Goal: Task Accomplishment & Management: Manage account settings

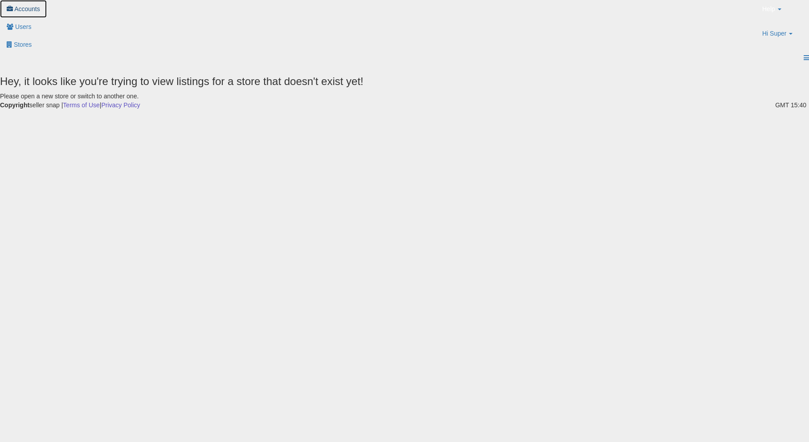
click at [40, 12] on span "Accounts" at bounding box center [27, 8] width 26 height 7
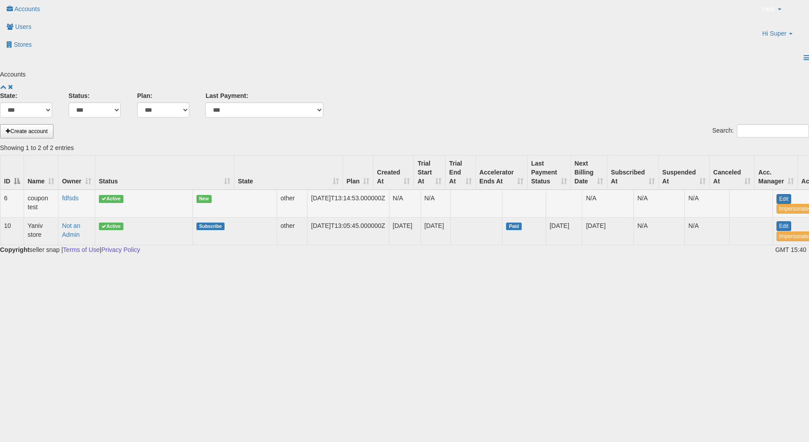
scroll to position [0, 55]
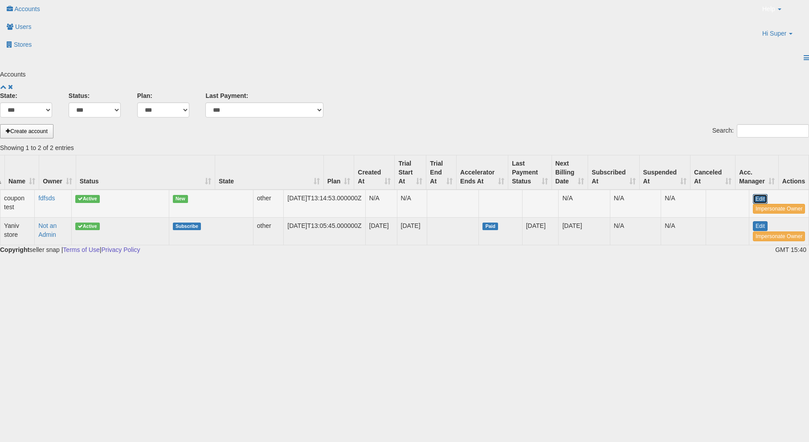
click at [752, 194] on link "Edit" at bounding box center [759, 199] width 15 height 10
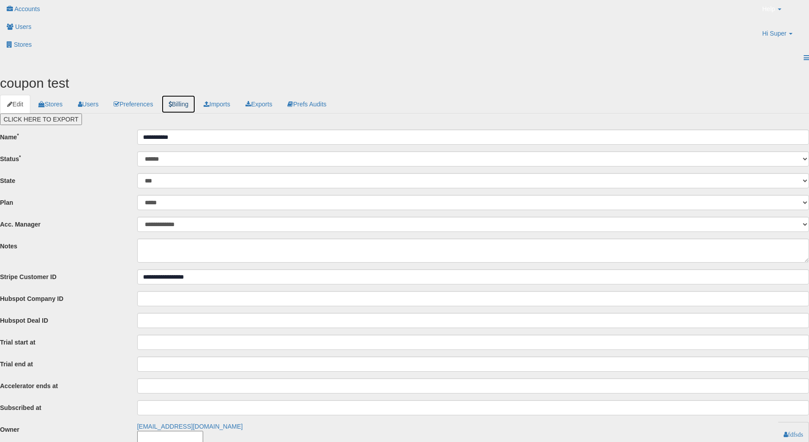
click at [195, 95] on link "Billing" at bounding box center [178, 104] width 34 height 19
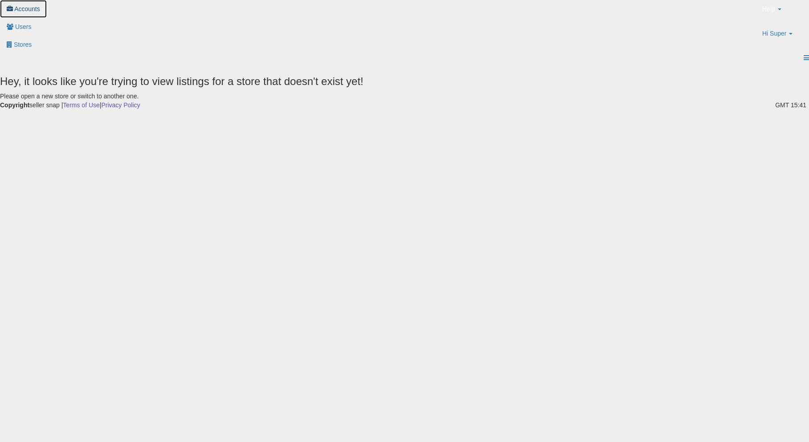
click at [47, 10] on link "Accounts" at bounding box center [23, 9] width 47 height 18
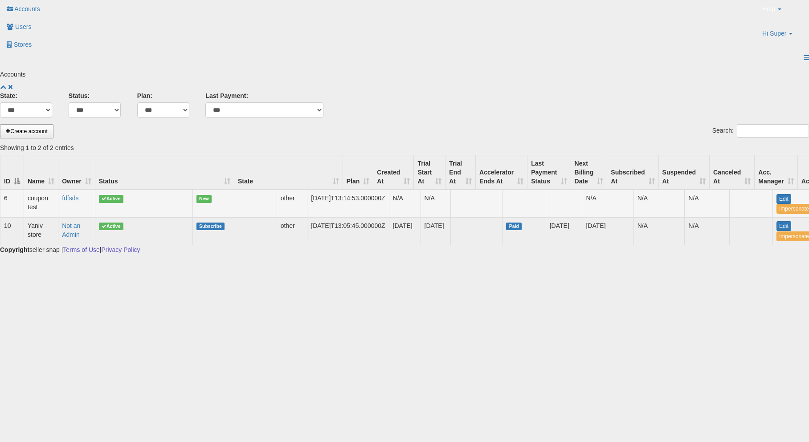
scroll to position [0, 55]
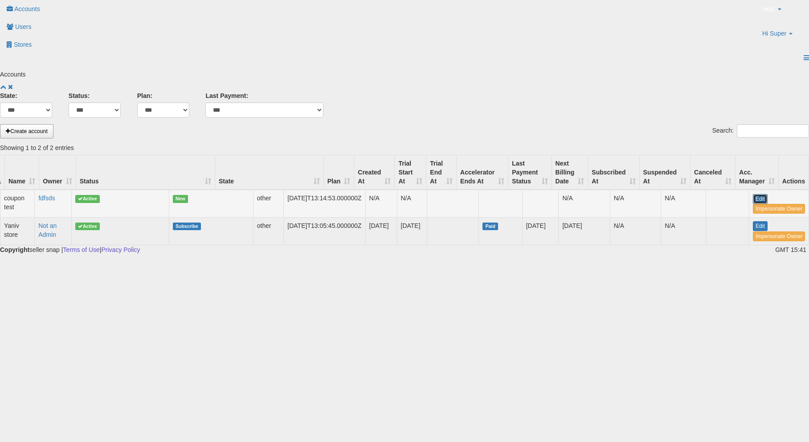
click at [752, 194] on link "Edit" at bounding box center [759, 199] width 15 height 10
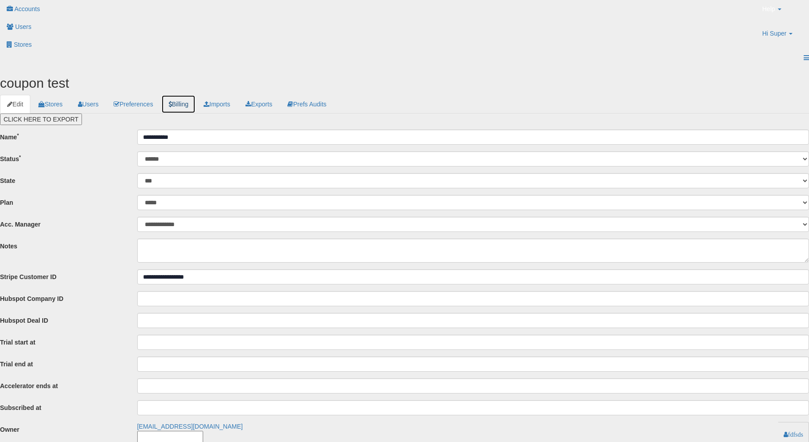
click at [195, 95] on link "Billing" at bounding box center [178, 104] width 34 height 19
